Goal: Task Accomplishment & Management: Manage account settings

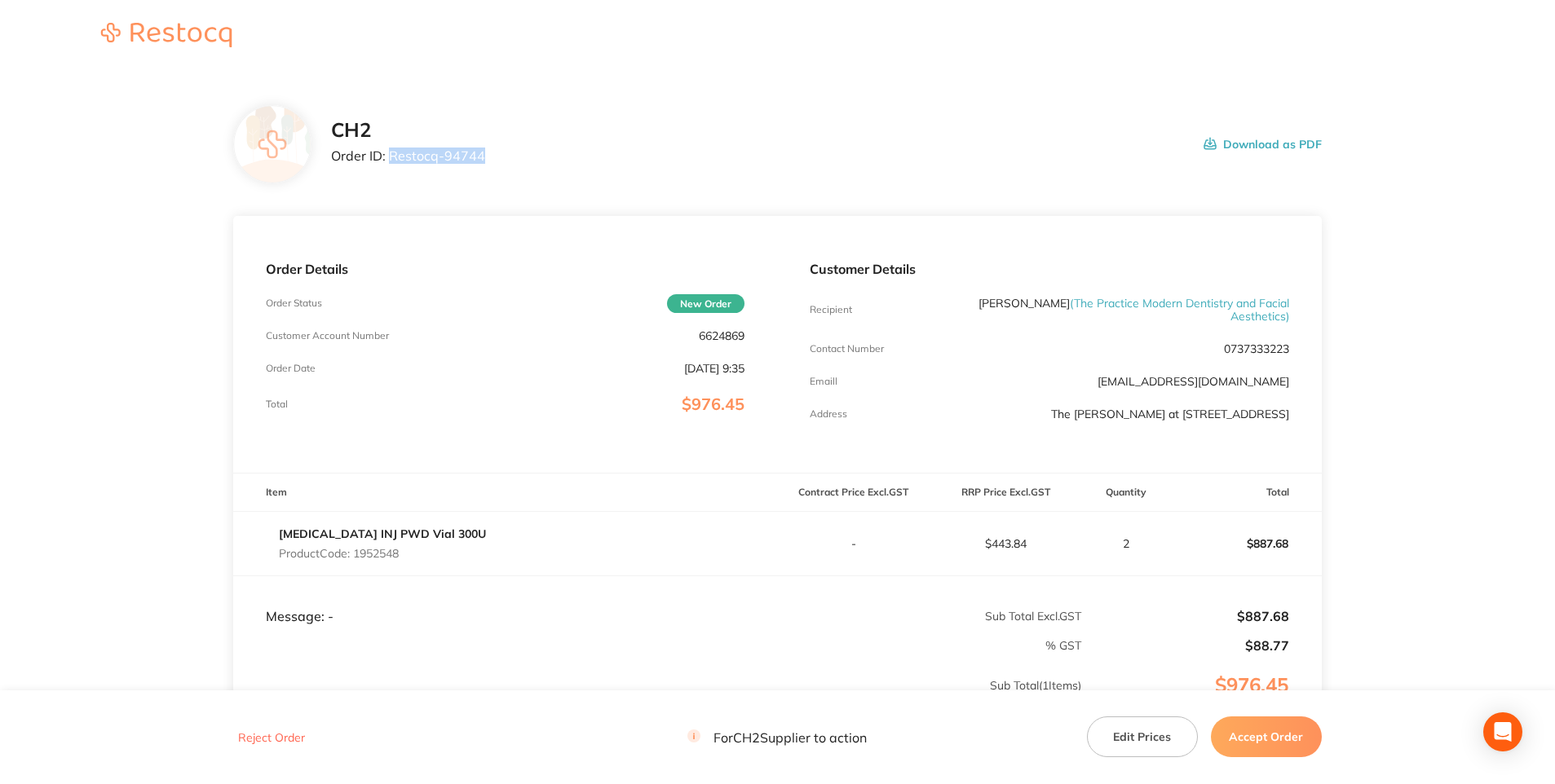
drag, startPoint x: 388, startPoint y: 152, endPoint x: 485, endPoint y: 156, distance: 97.1
click at [485, 156] on div "CH2 Order ID: Restocq- 94744 Download as PDF" at bounding box center [827, 144] width 991 height 50
copy p "Restocq- 94744"
click at [1137, 737] on button "Edit Prices" at bounding box center [1142, 736] width 110 height 41
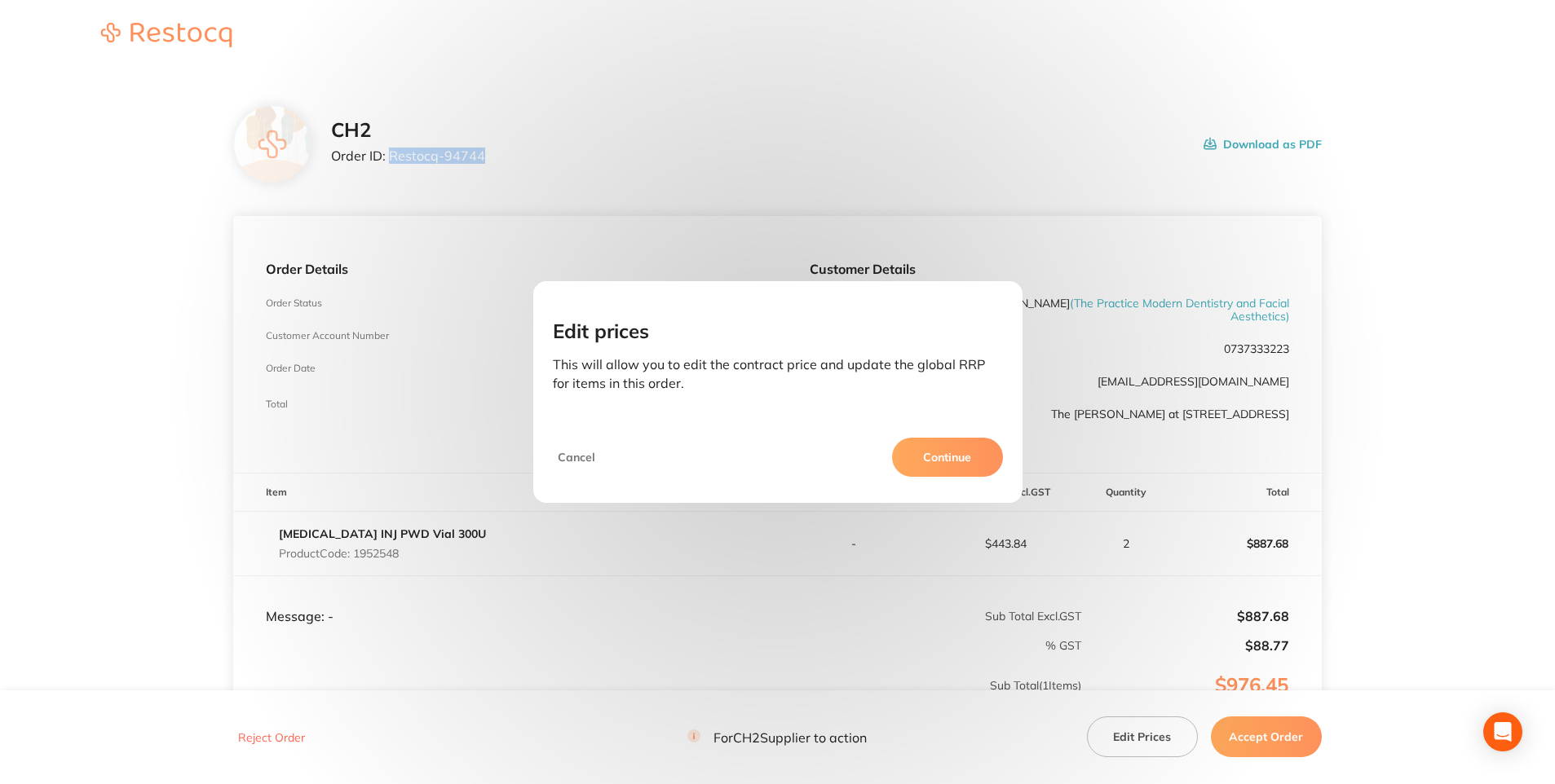
click at [975, 454] on button "Continue" at bounding box center [947, 457] width 110 height 39
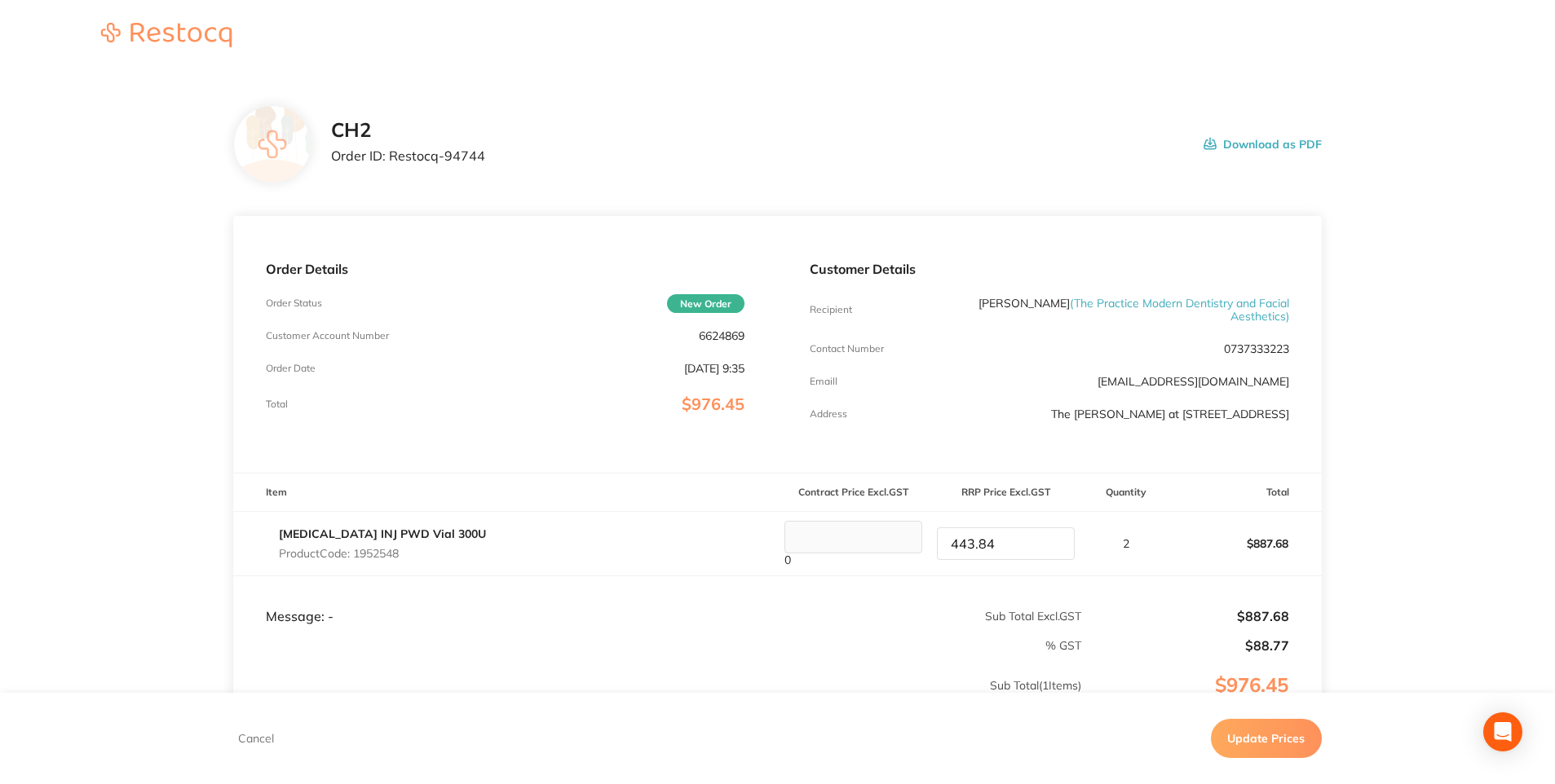
click at [809, 554] on tr "[MEDICAL_DATA] INJ PWD Vial 300U Product Code: 1952548 0 443.84 2 $887.68" at bounding box center [778, 544] width 1089 height 64
type input "488.22"
click at [1281, 736] on button "Update Prices" at bounding box center [1266, 738] width 110 height 39
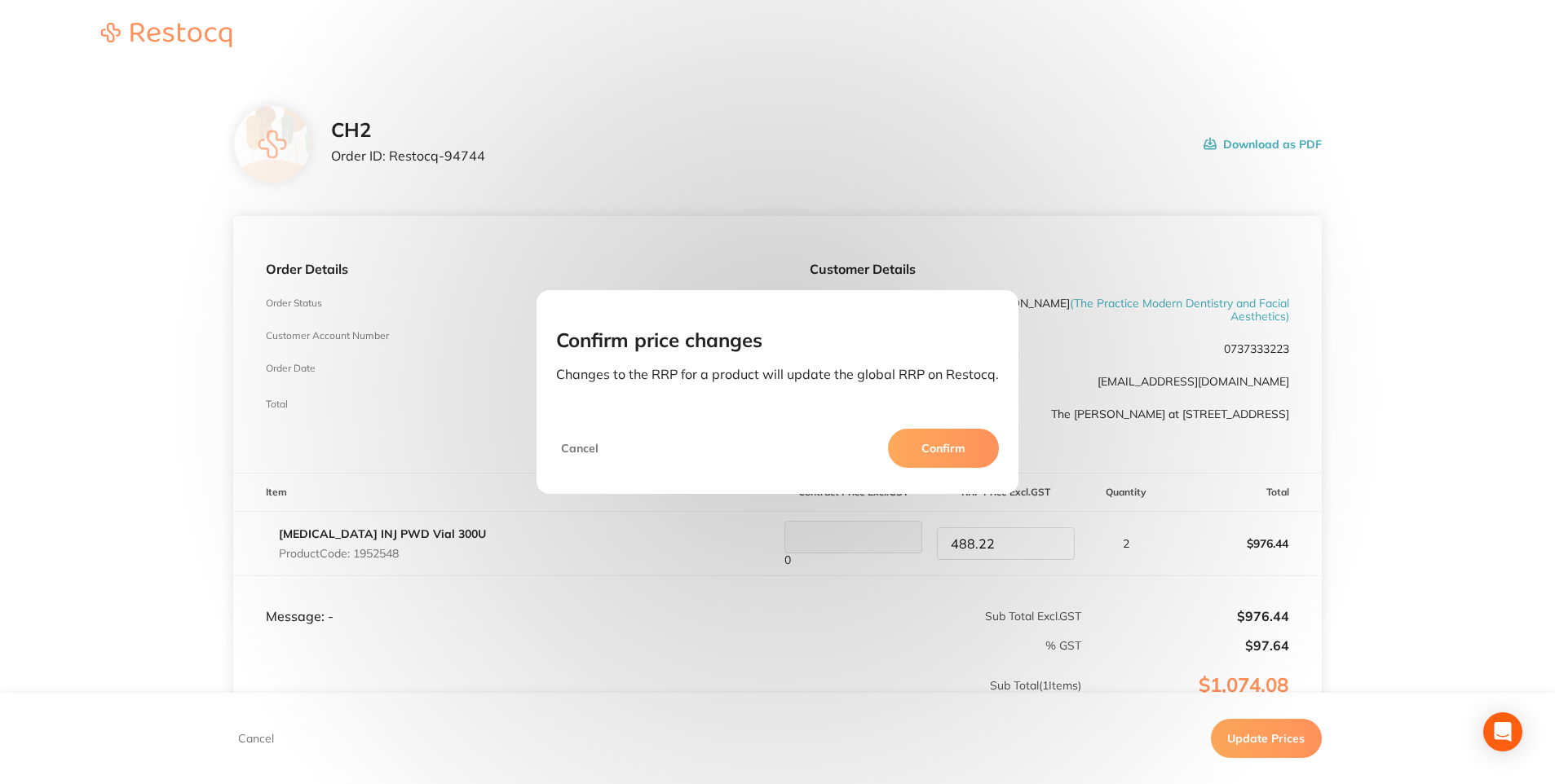
click at [937, 446] on button "Confirm" at bounding box center [943, 448] width 110 height 39
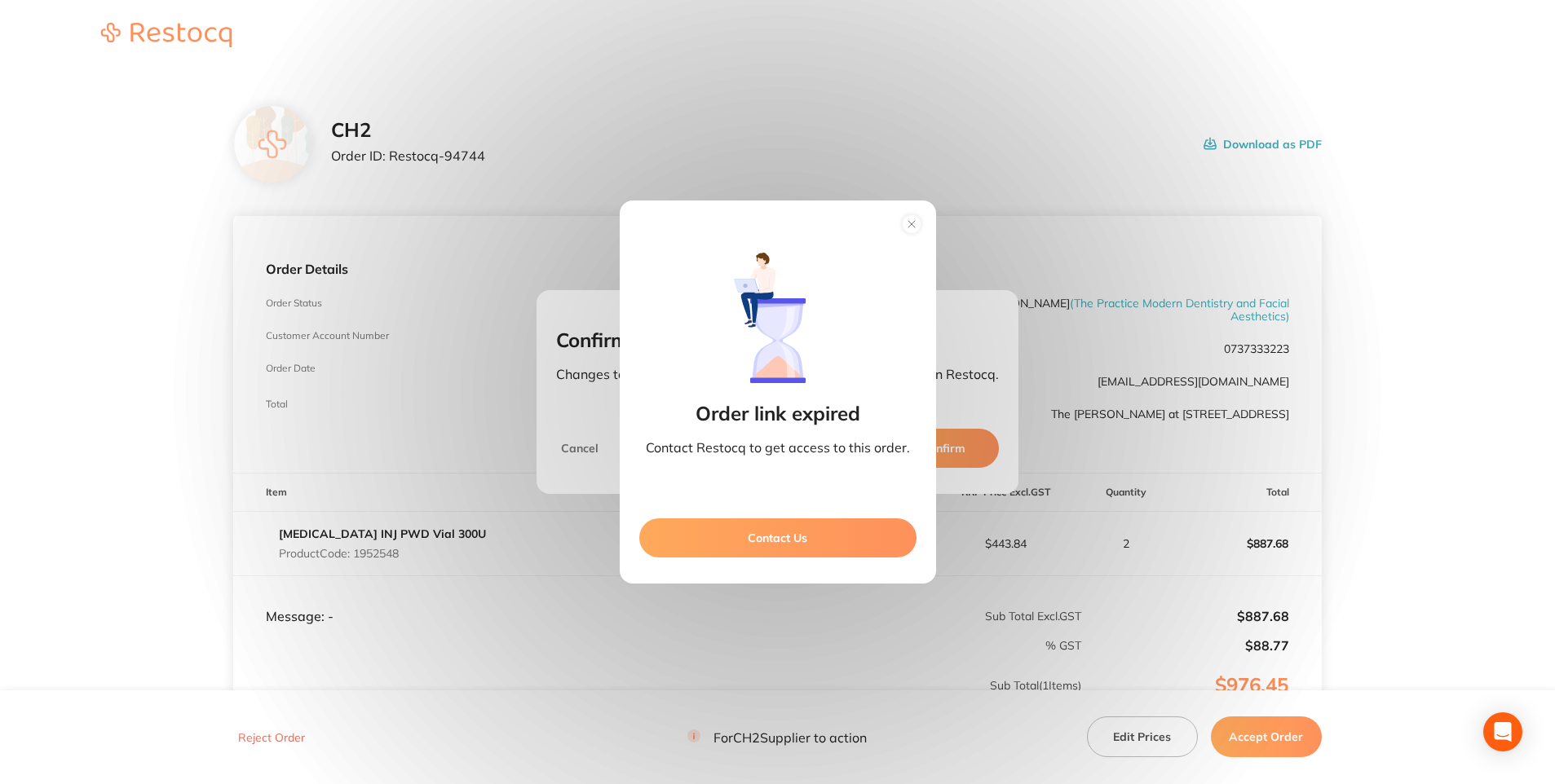
click at [901, 224] on circle at bounding box center [911, 224] width 18 height 18
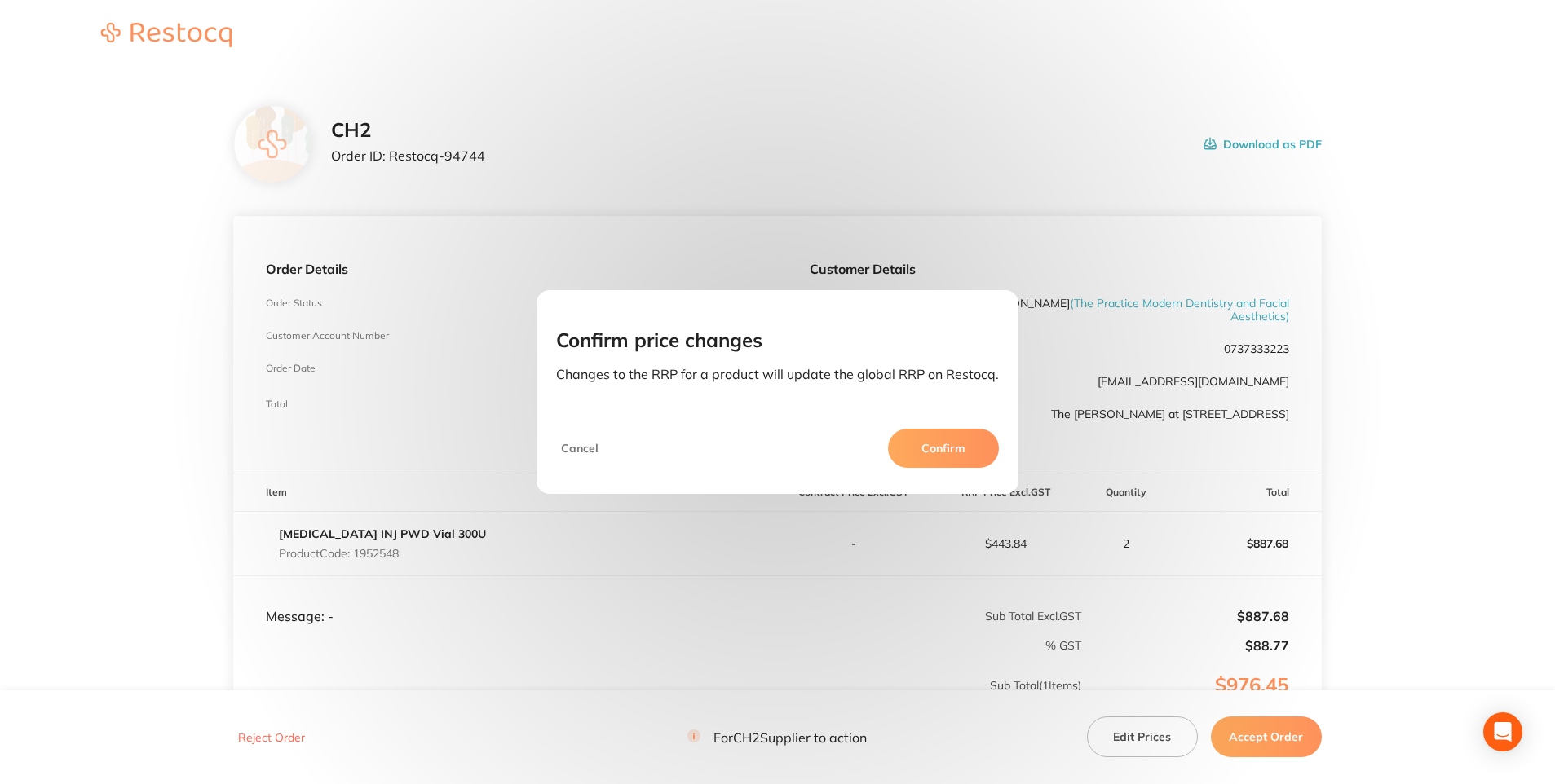
click at [1280, 725] on div "Confirm price changes Changes to the RRP for a product will update the global R…" at bounding box center [778, 392] width 1555 height 784
click at [1264, 735] on div "Confirm price changes Changes to the RRP for a product will update the global R…" at bounding box center [778, 392] width 1555 height 784
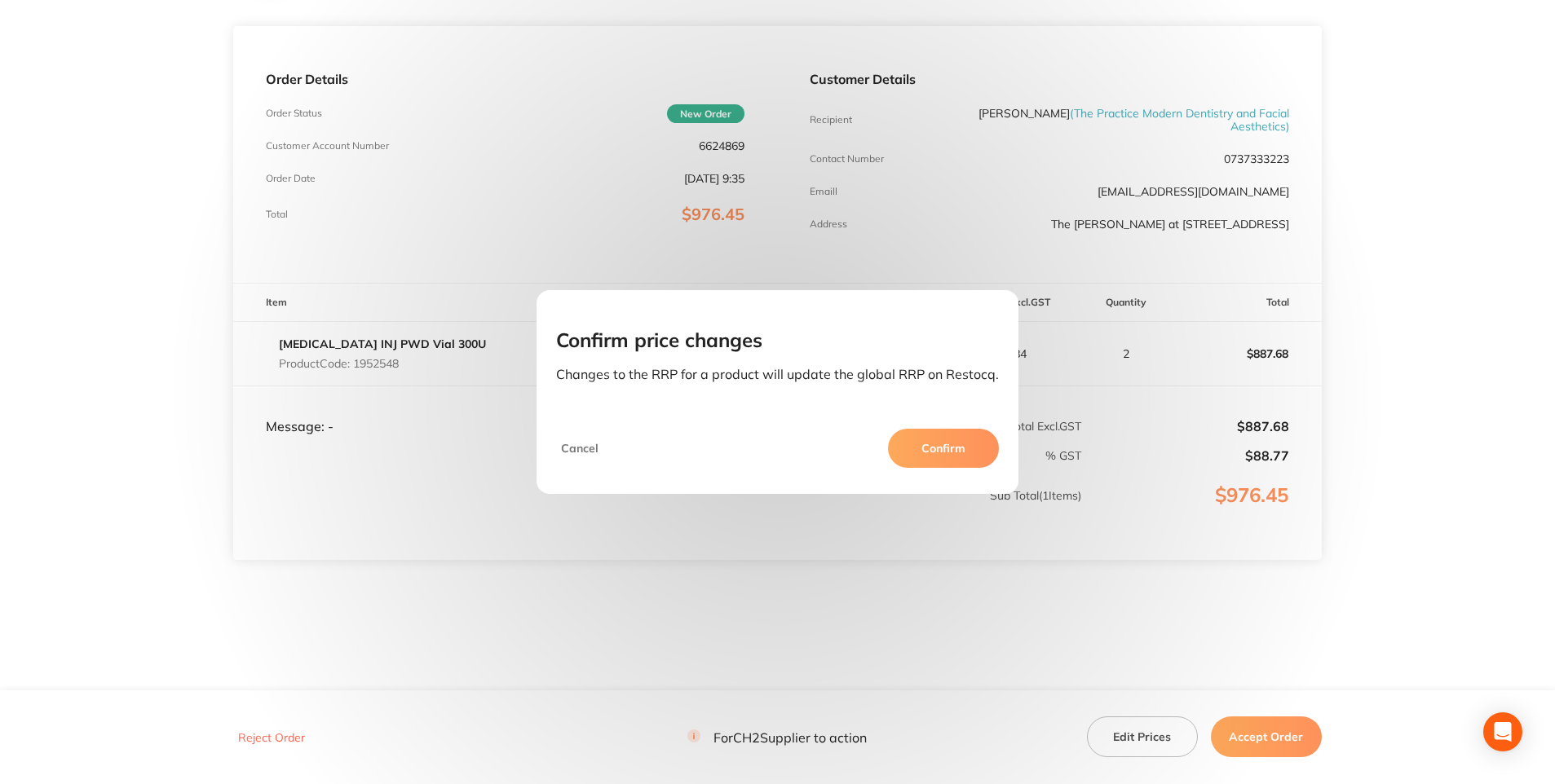
scroll to position [203, 0]
click at [960, 318] on div "Confirm price changes Changes to the RRP for a product will update the global R…" at bounding box center [778, 352] width 482 height 86
click at [583, 443] on button "Cancel" at bounding box center [579, 448] width 48 height 39
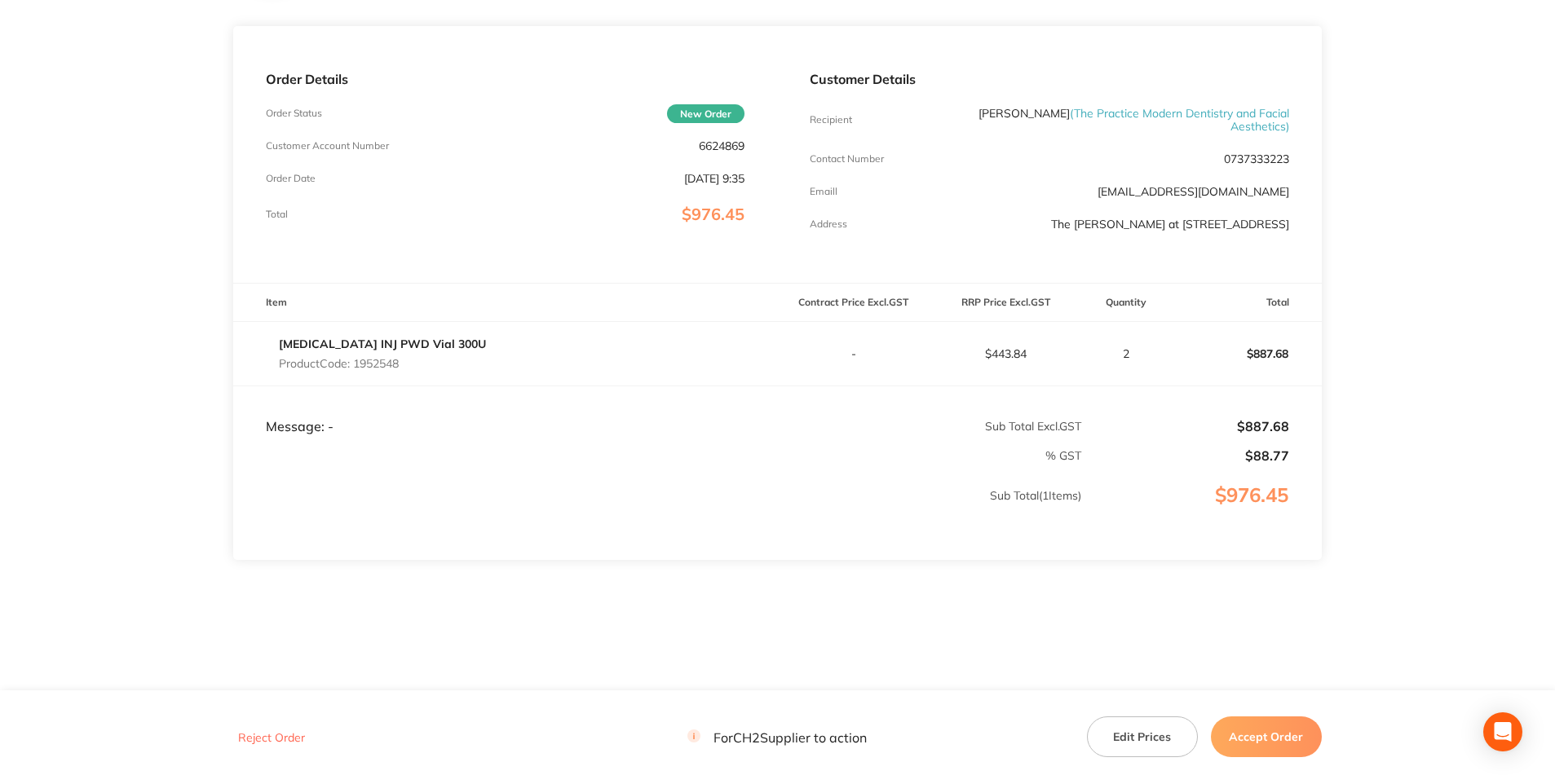
click at [1288, 742] on button "Accept Order" at bounding box center [1266, 736] width 110 height 41
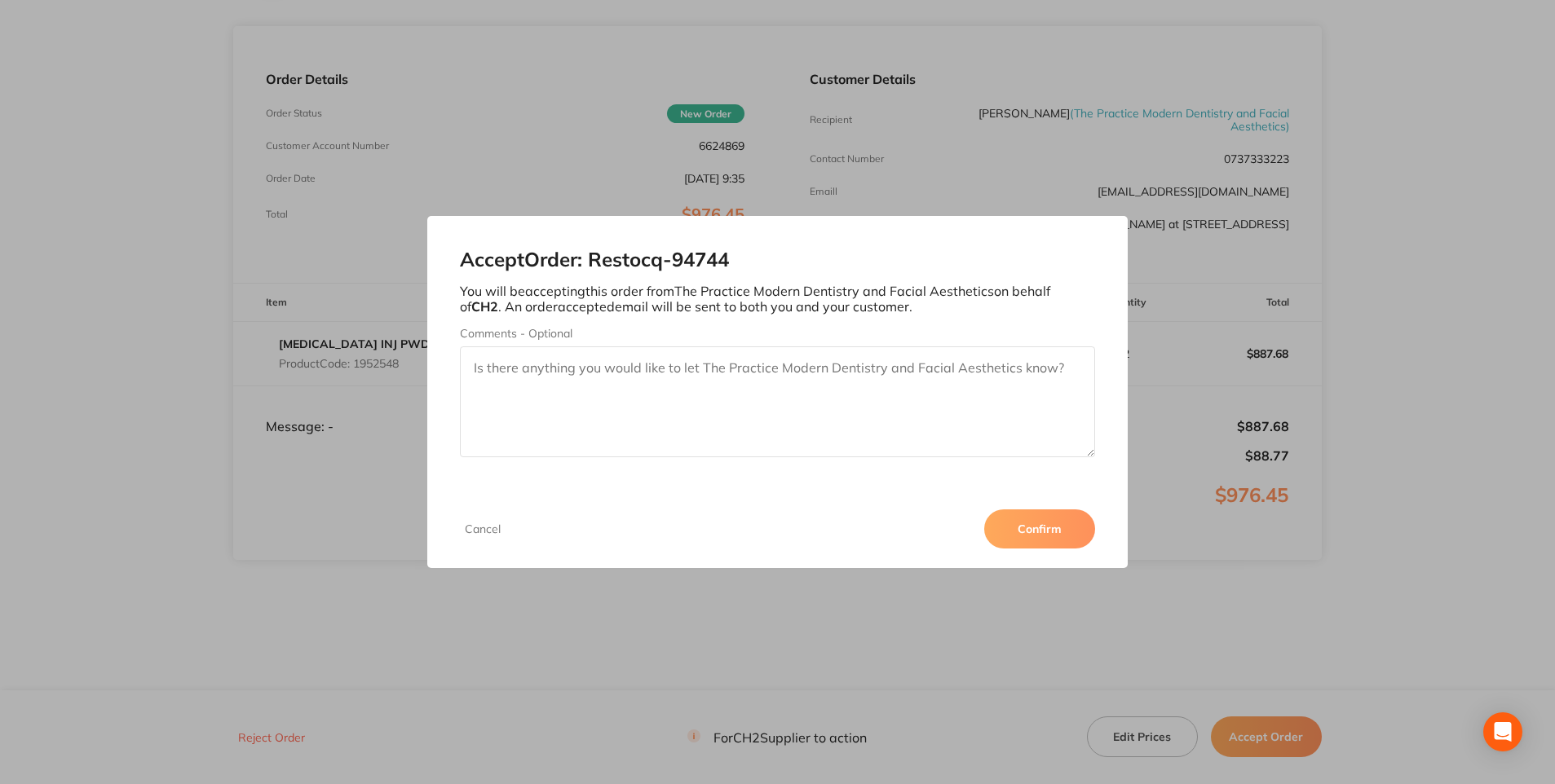
click at [1049, 522] on button "Confirm" at bounding box center [1039, 529] width 110 height 39
